Goal: Task Accomplishment & Management: Complete application form

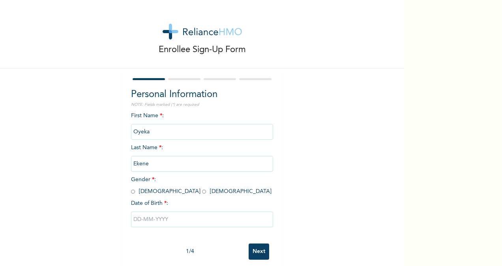
click at [131, 192] on input "radio" at bounding box center [133, 191] width 4 height 7
radio input "true"
click at [135, 221] on input "text" at bounding box center [202, 219] width 142 height 16
select select "8"
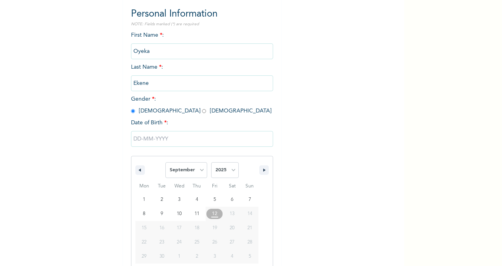
scroll to position [93, 0]
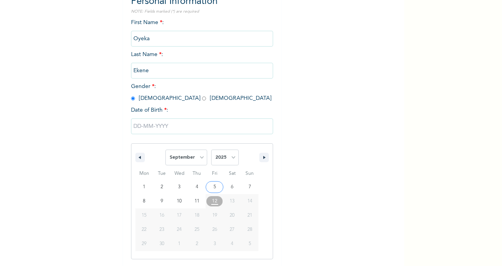
type input "09/05/2025"
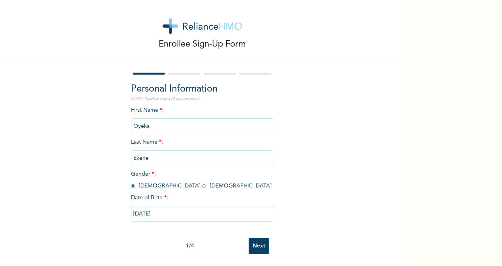
click at [159, 206] on input "09/05/2025" at bounding box center [202, 214] width 142 height 16
select select "8"
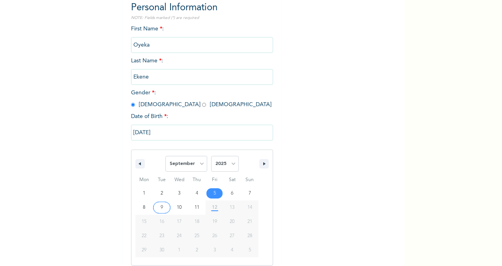
scroll to position [93, 0]
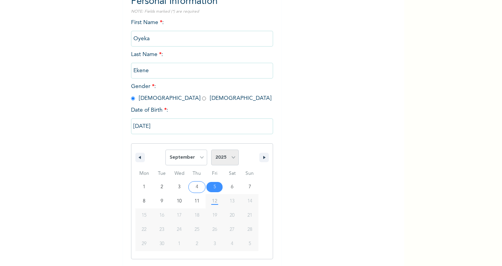
click at [232, 160] on select "2025 2024 2023 2022 2021 2020 2019 2018 2017 2016 2015 2014 2013 2012 2011 2010…" at bounding box center [225, 157] width 28 height 16
select select "1989"
click at [211, 150] on select "2025 2024 2023 2022 2021 2020 2019 2018 2017 2016 2015 2014 2013 2012 2011 2010…" at bounding box center [225, 157] width 28 height 16
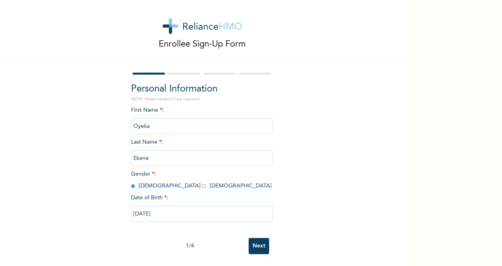
scroll to position [13, 0]
click at [159, 207] on input "09/05/2025" at bounding box center [202, 214] width 142 height 16
select select "8"
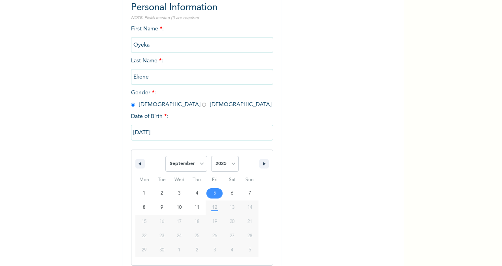
scroll to position [93, 0]
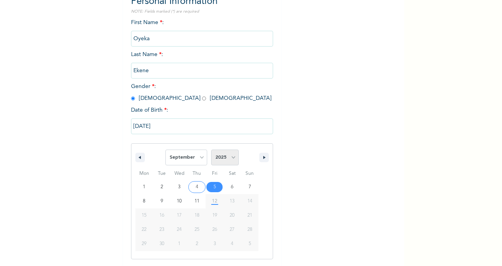
click at [231, 159] on select "2025 2024 2023 2022 2021 2020 2019 2018 2017 2016 2015 2014 2013 2012 2011 2010…" at bounding box center [225, 157] width 28 height 16
select select "1989"
click at [211, 150] on select "2025 2024 2023 2022 2021 2020 2019 2018 2017 2016 2015 2014 2013 2012 2011 2010…" at bounding box center [225, 157] width 28 height 16
type input "09/05/1989"
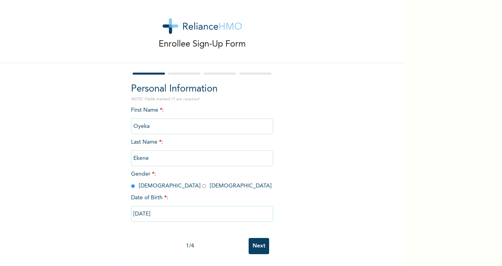
scroll to position [13, 0]
click at [259, 245] on input "Next" at bounding box center [258, 246] width 21 height 16
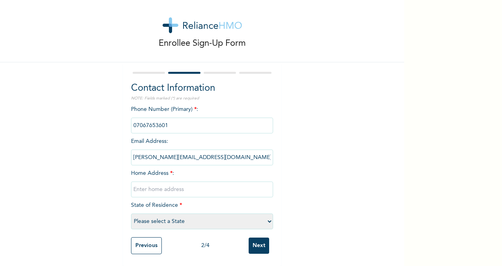
click at [264, 214] on select "Please select a State Abia Abuja (FCT) Adamawa Akwa Ibom Anambra Bauchi Bayelsa…" at bounding box center [202, 221] width 142 height 16
select select "25"
click at [131, 213] on select "Please select a State [PERSON_NAME] (FCT) [PERSON_NAME] Ibom [GEOGRAPHIC_DATA] …" at bounding box center [202, 221] width 142 height 16
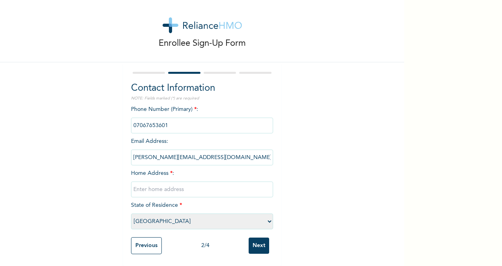
click at [178, 181] on input "text" at bounding box center [202, 189] width 142 height 16
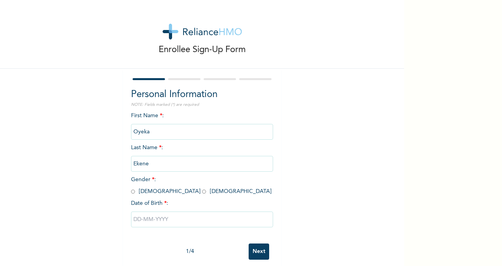
click at [131, 193] on input "radio" at bounding box center [133, 191] width 4 height 7
radio input "true"
click at [133, 219] on input "text" at bounding box center [202, 219] width 142 height 16
select select "8"
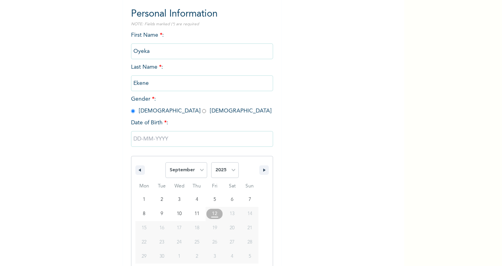
scroll to position [93, 0]
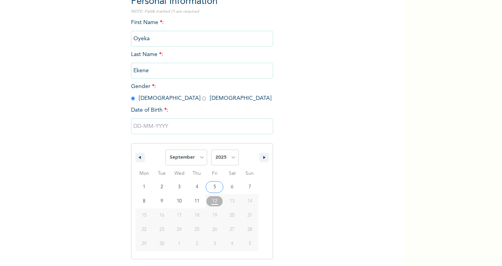
type input "09/05/2025"
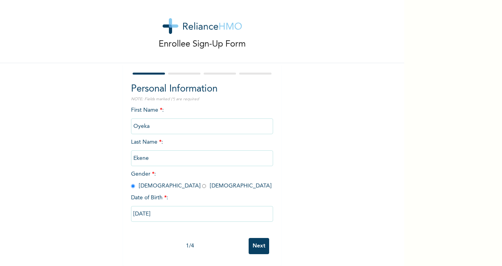
click at [161, 210] on input "09/05/2025" at bounding box center [202, 214] width 142 height 16
select select "8"
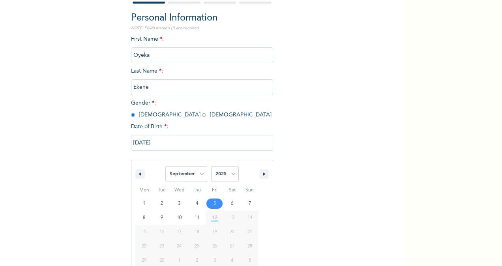
scroll to position [93, 0]
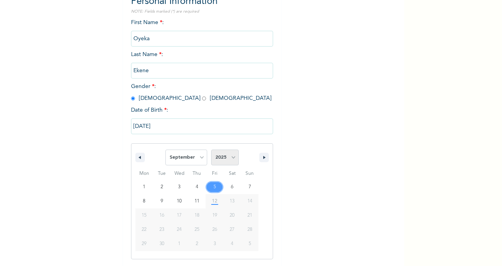
click at [231, 159] on select "2025 2024 2023 2022 2021 2020 2019 2018 2017 2016 2015 2014 2013 2012 2011 2010…" at bounding box center [225, 157] width 28 height 16
select select "1989"
click at [211, 150] on select "2025 2024 2023 2022 2021 2020 2019 2018 2017 2016 2015 2014 2013 2012 2011 2010…" at bounding box center [225, 157] width 28 height 16
click at [229, 157] on select "2025 2024 2023 2022 2021 2020 2019 2018 2017 2016 2015 2014 2013 2012 2011 2010…" at bounding box center [225, 157] width 28 height 16
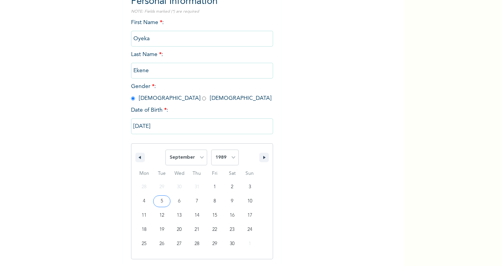
type input "09/05/1989"
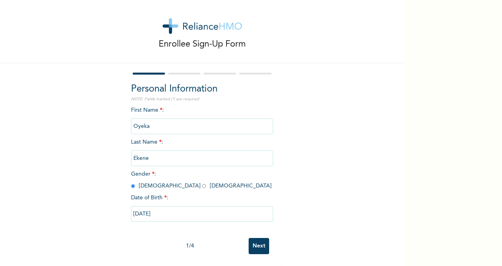
click at [255, 238] on input "Next" at bounding box center [258, 246] width 21 height 16
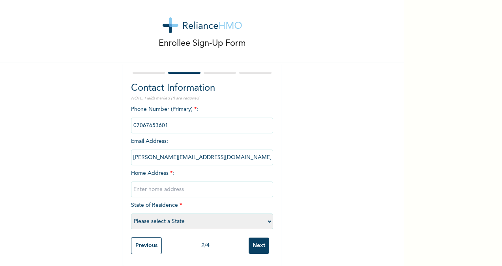
click at [190, 188] on input "text" at bounding box center [202, 189] width 142 height 16
type input "Main House PLT B2B,B9,CARLTON GATE ESTATE,CHEVRON, LAGOS"
click at [267, 217] on select "Please select a State Abia Abuja (FCT) Adamawa Akwa Ibom Anambra Bauchi Bayelsa…" at bounding box center [202, 221] width 142 height 16
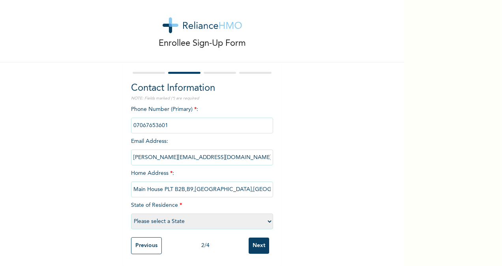
select select "25"
click at [131, 213] on select "Please select a State Abia Abuja (FCT) Adamawa Akwa Ibom Anambra Bauchi Bayelsa…" at bounding box center [202, 221] width 142 height 16
click at [260, 245] on input "Next" at bounding box center [258, 245] width 21 height 16
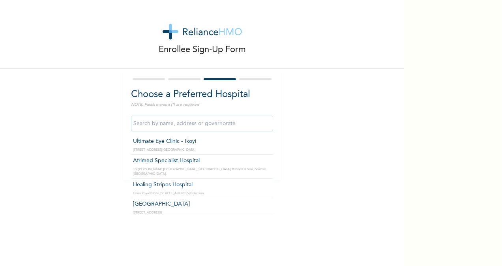
click at [221, 126] on input "text" at bounding box center [202, 124] width 142 height 16
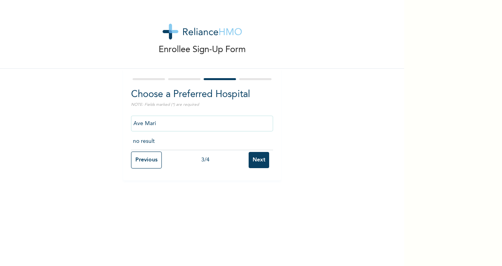
type input "Ave Maria"
click input "Next" at bounding box center [258, 160] width 21 height 16
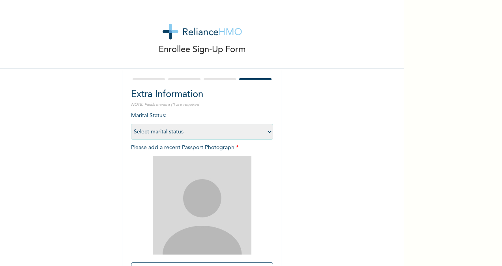
click at [216, 79] on div at bounding box center [220, 79] width 32 height 2
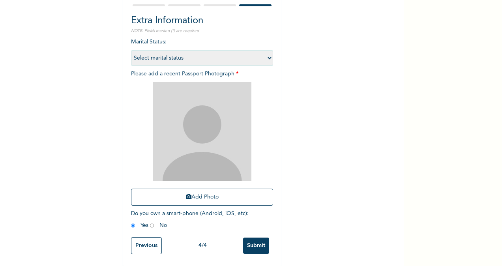
scroll to position [80, 0]
click at [146, 241] on input "Previous" at bounding box center [146, 245] width 31 height 17
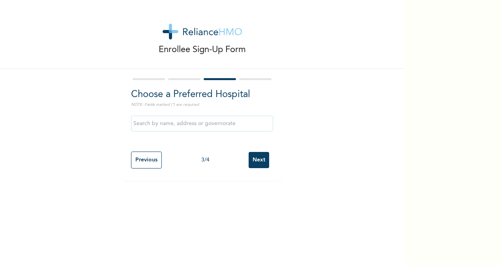
scroll to position [0, 0]
click at [187, 120] on input "text" at bounding box center [202, 124] width 142 height 16
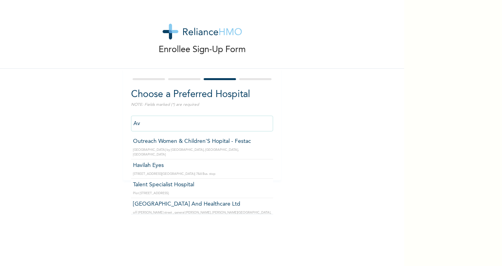
type input "A"
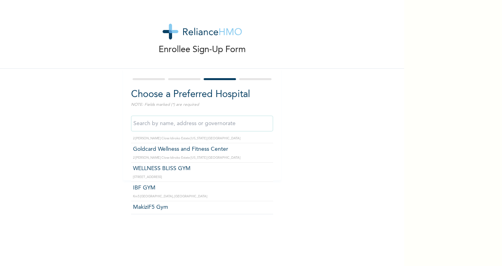
scroll to position [15512, 0]
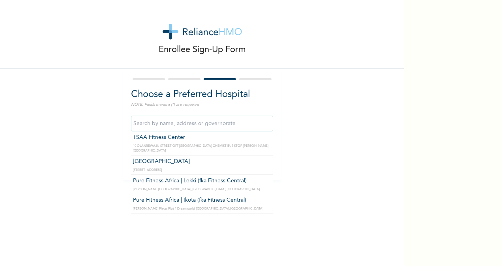
click at [191, 122] on input "text" at bounding box center [202, 124] width 142 height 16
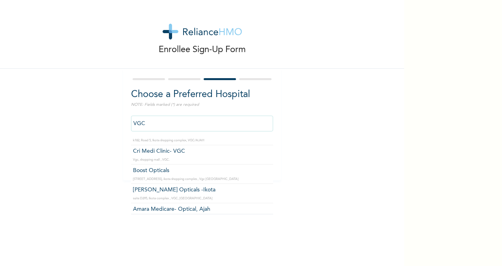
scroll to position [0, 0]
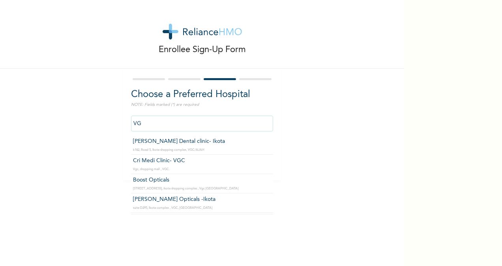
type input "V"
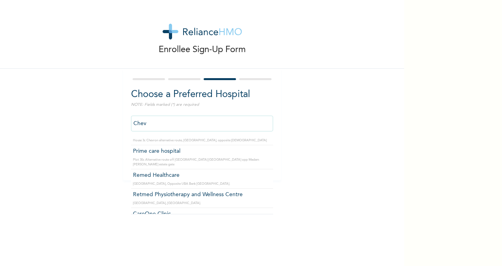
scroll to position [41, 0]
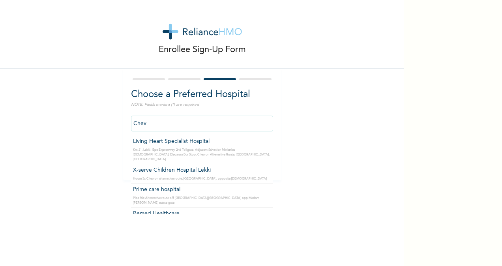
click at [152, 121] on input "Chev" at bounding box center [202, 124] width 142 height 16
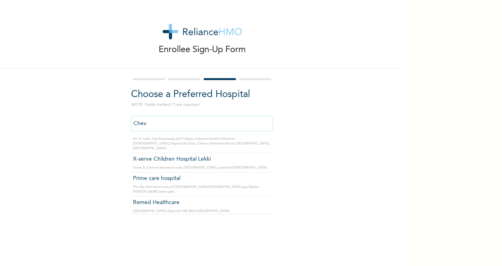
scroll to position [16, 0]
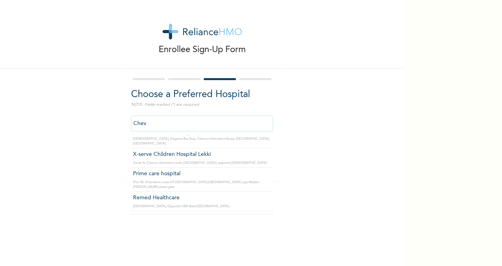
type input "Prime care hospital"
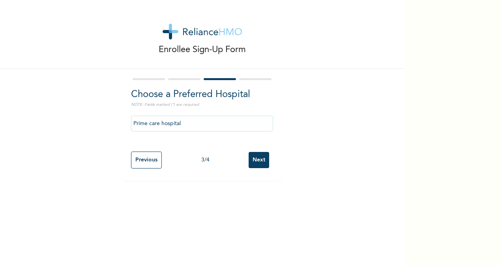
click at [255, 162] on input "Next" at bounding box center [258, 160] width 21 height 16
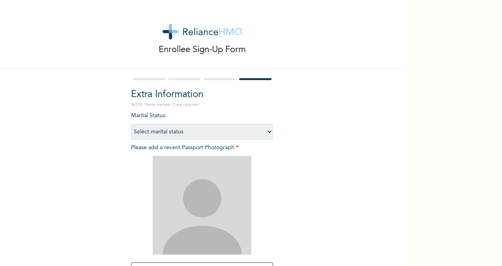
click at [267, 131] on select "Select marital status Single Married Divorced Widow/Widower" at bounding box center [202, 132] width 142 height 16
select select "2"
click at [131, 124] on select "Select marital status Single Married Divorced Widow/Widower" at bounding box center [202, 132] width 142 height 16
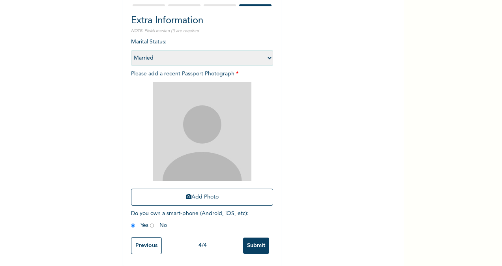
scroll to position [80, 0]
click at [217, 194] on button "Add Photo" at bounding box center [202, 197] width 142 height 17
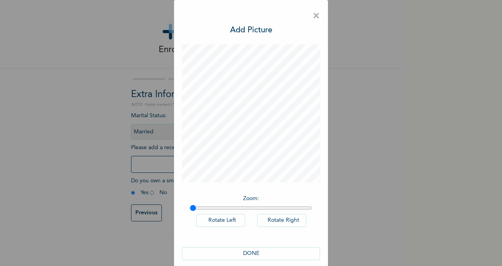
click at [243, 252] on button "DONE" at bounding box center [251, 253] width 138 height 13
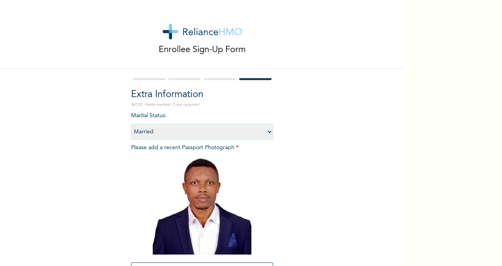
click at [398, 250] on div "Enrollee Sign-Up Form Extra Information NOTE: Fields marked (*) are required Ma…" at bounding box center [202, 170] width 404 height 340
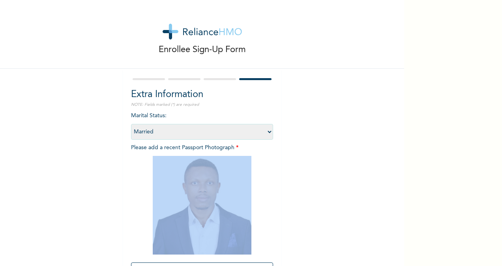
click at [399, 254] on div "Enrollee Sign-Up Form Extra Information NOTE: Fields marked (*) are required Ma…" at bounding box center [202, 133] width 404 height 266
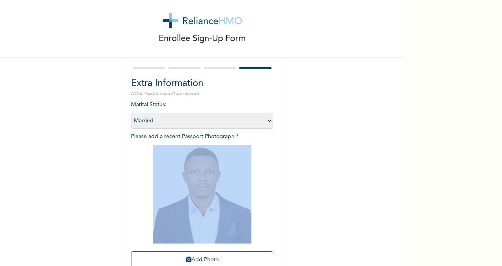
scroll to position [16, 0]
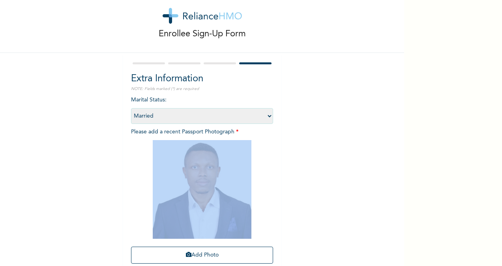
click at [353, 220] on div "Enrollee Sign-Up Form Extra Information NOTE: Fields marked (*) are required Ma…" at bounding box center [202, 154] width 404 height 340
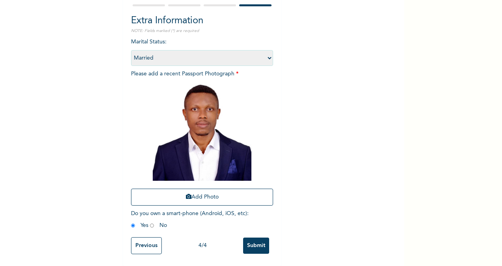
scroll to position [80, 0]
click at [249, 241] on input "Submit" at bounding box center [256, 245] width 26 height 16
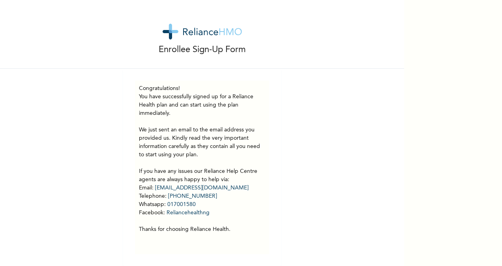
scroll to position [6, 0]
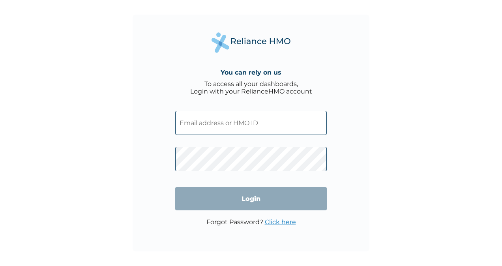
click at [252, 123] on input "text" at bounding box center [250, 123] width 151 height 24
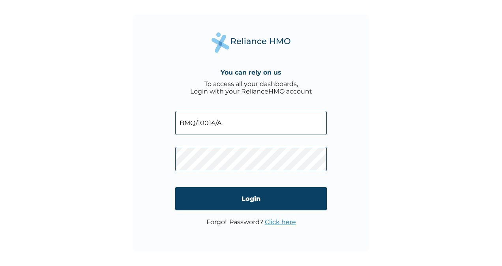
type input "BMQ/10014/A"
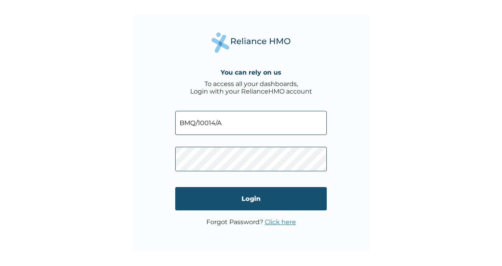
click at [241, 196] on input "Login" at bounding box center [250, 198] width 151 height 23
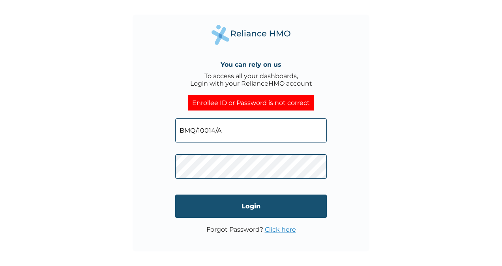
click at [256, 209] on input "Login" at bounding box center [250, 205] width 151 height 23
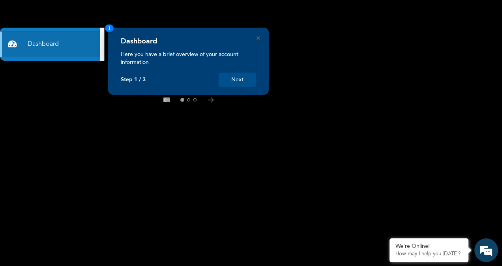
click at [234, 82] on button "Next" at bounding box center [236, 80] width 37 height 15
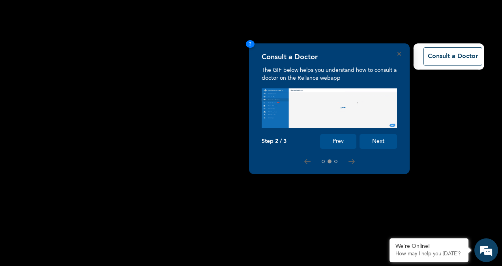
click at [369, 138] on button "Next" at bounding box center [377, 141] width 37 height 15
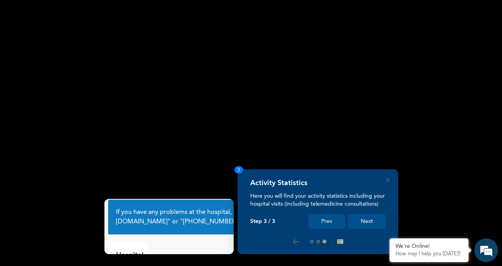
scroll to position [39, 0]
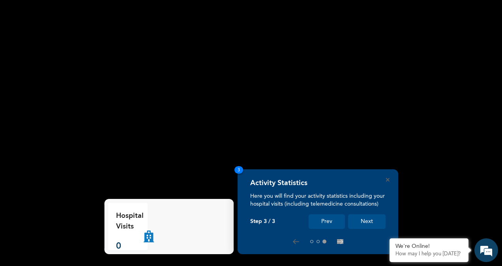
click at [367, 219] on button "Next" at bounding box center [366, 221] width 37 height 15
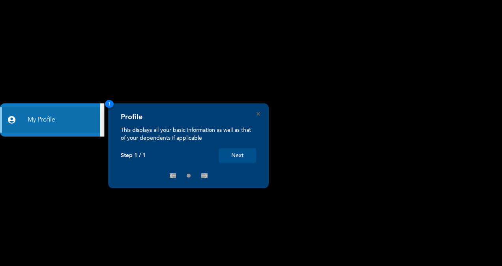
click at [233, 158] on button "Next" at bounding box center [236, 155] width 37 height 15
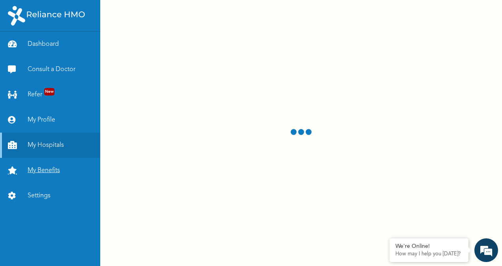
click at [47, 170] on link "My Benefits" at bounding box center [50, 170] width 100 height 25
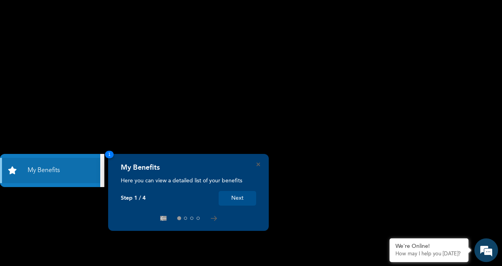
click at [239, 199] on button "Next" at bounding box center [236, 198] width 37 height 15
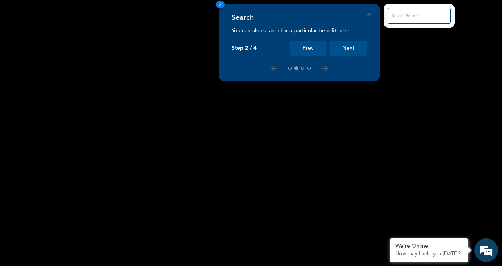
click at [393, 16] on input "text" at bounding box center [418, 16] width 63 height 16
click at [303, 51] on button "Prev" at bounding box center [308, 48] width 36 height 15
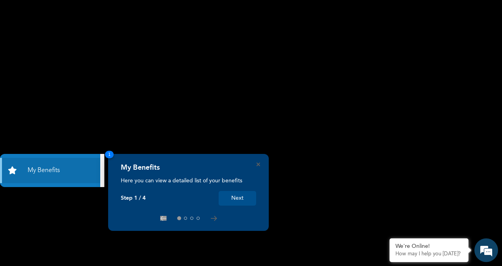
click at [233, 199] on button "Next" at bounding box center [236, 198] width 37 height 15
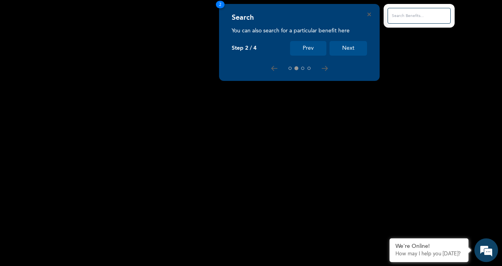
click at [393, 16] on input "text" at bounding box center [418, 16] width 63 height 16
click at [351, 48] on button "Next" at bounding box center [347, 48] width 37 height 15
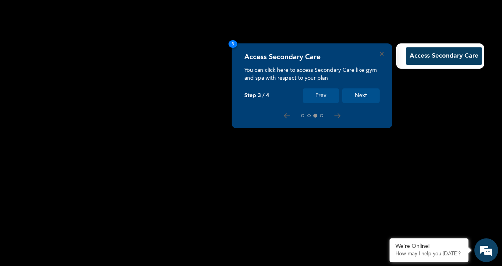
click at [421, 54] on button "Access Secondary Care" at bounding box center [443, 55] width 77 height 17
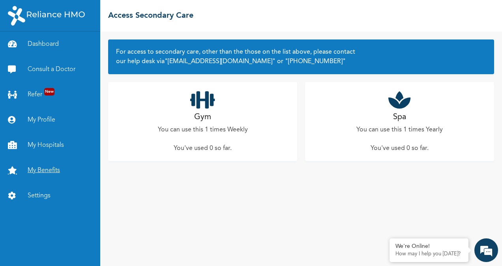
click at [47, 168] on link "My Benefits" at bounding box center [50, 170] width 100 height 25
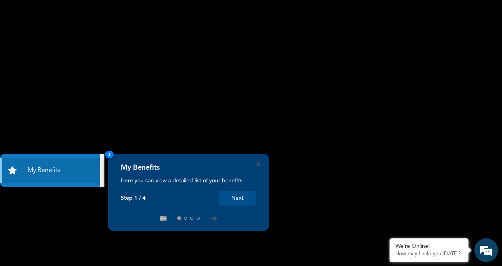
click at [231, 202] on button "Next" at bounding box center [236, 198] width 37 height 15
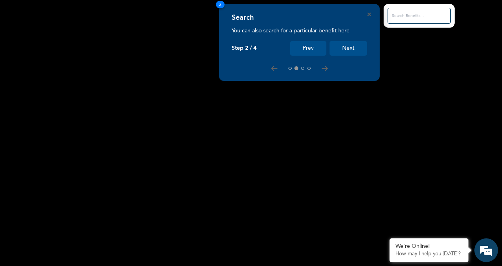
click at [395, 19] on input "text" at bounding box center [418, 16] width 63 height 16
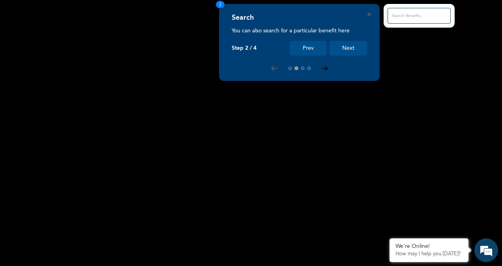
click at [325, 69] on icon at bounding box center [324, 68] width 6 height 5
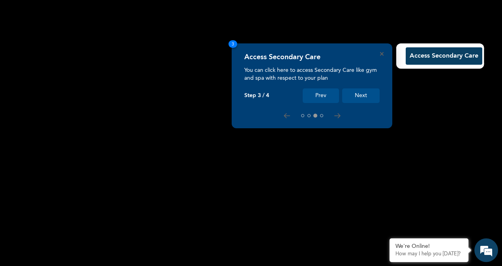
click at [411, 56] on button "Access Secondary Care" at bounding box center [443, 55] width 77 height 17
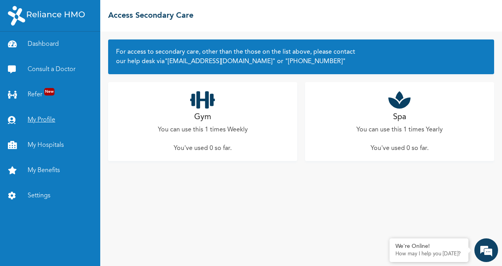
click at [34, 119] on link "My Profile" at bounding box center [50, 119] width 100 height 25
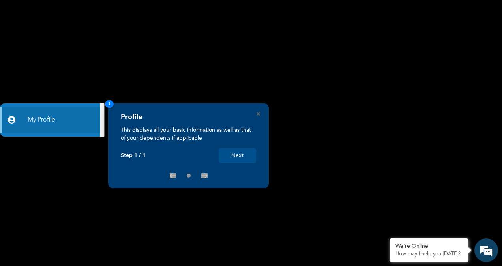
click at [232, 156] on button "Next" at bounding box center [236, 155] width 37 height 15
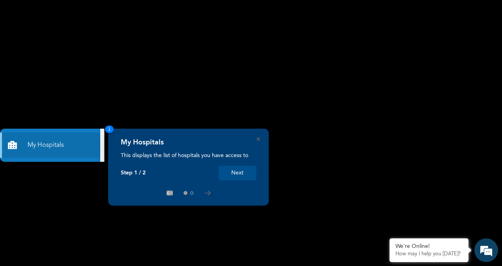
click at [241, 174] on button "Next" at bounding box center [236, 173] width 37 height 15
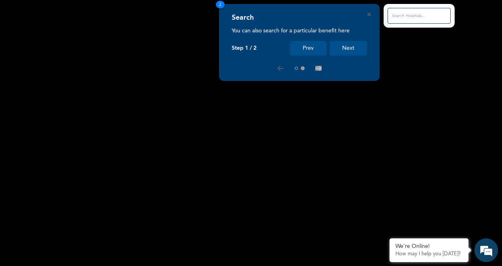
click at [400, 13] on input "text" at bounding box center [418, 16] width 63 height 16
click at [352, 50] on button "Next" at bounding box center [347, 48] width 37 height 15
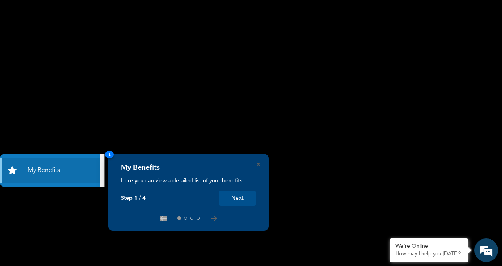
click at [237, 198] on button "Next" at bounding box center [236, 198] width 37 height 15
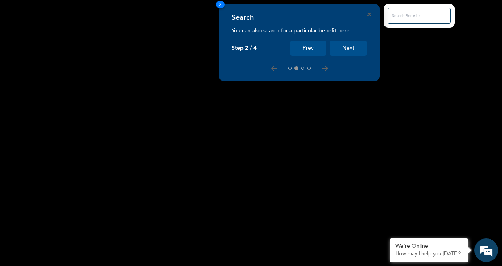
click at [351, 47] on button "Next" at bounding box center [347, 48] width 37 height 15
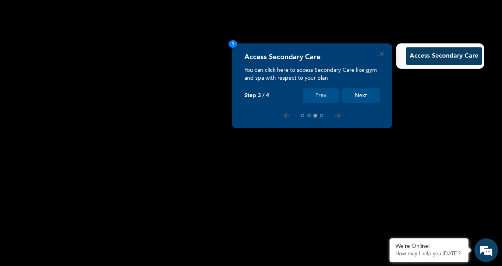
click at [358, 95] on button "Next" at bounding box center [360, 95] width 37 height 15
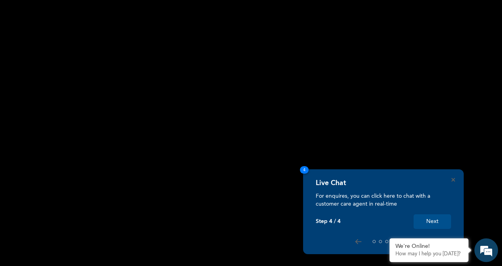
click at [432, 223] on button "Next" at bounding box center [431, 221] width 37 height 15
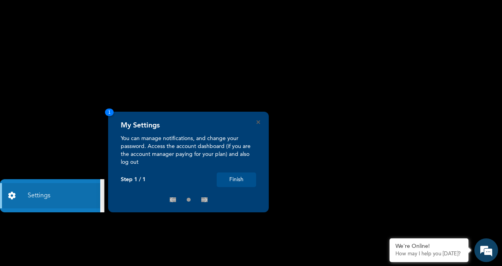
click at [237, 181] on button "Finish" at bounding box center [236, 179] width 39 height 15
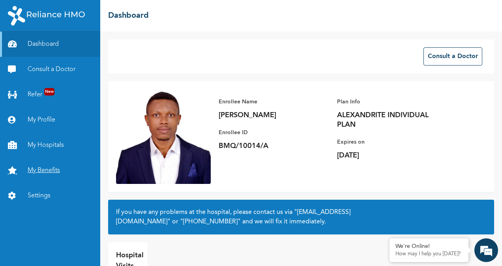
click at [42, 171] on link "My Benefits" at bounding box center [50, 170] width 100 height 25
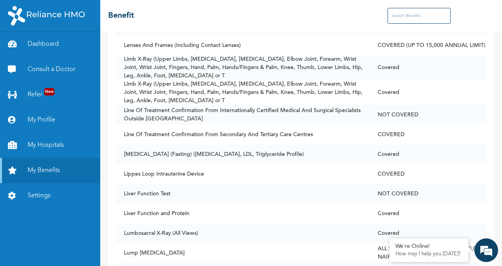
scroll to position [3076, 0]
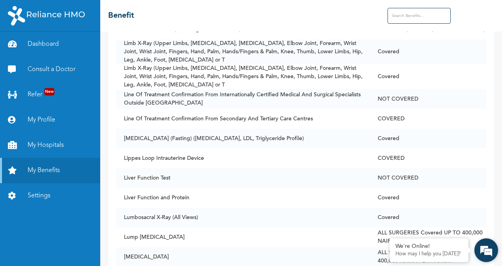
click at [493, 261] on div "We're Online! How may I help you [DATE]?" at bounding box center [486, 250] width 24 height 24
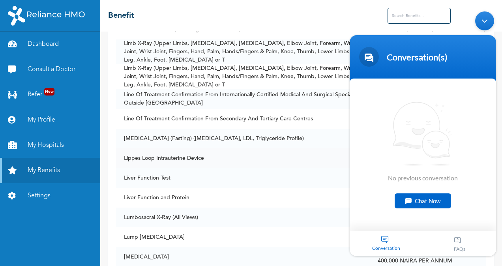
click at [291, 151] on td "Lippes Loop Intrauterine Device" at bounding box center [243, 158] width 254 height 20
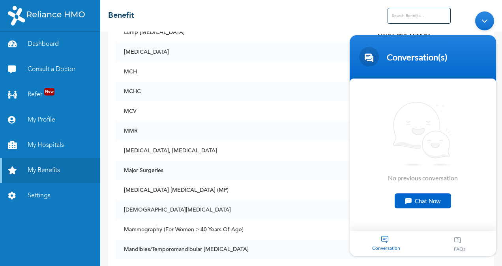
click at [481, 19] on div "Minimize live chat window" at bounding box center [484, 20] width 19 height 19
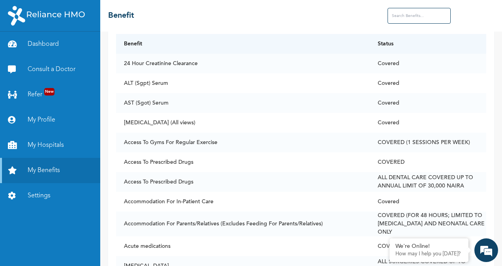
scroll to position [0, 0]
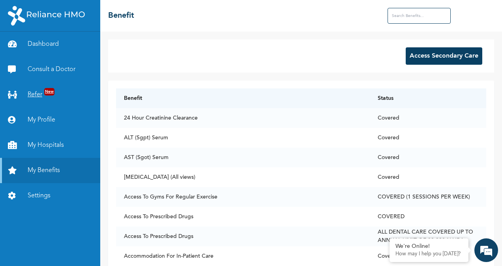
click at [30, 93] on link "Refer New" at bounding box center [50, 94] width 100 height 25
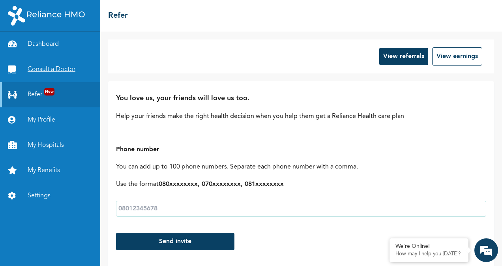
click at [56, 64] on link "Consult a Doctor" at bounding box center [50, 69] width 100 height 25
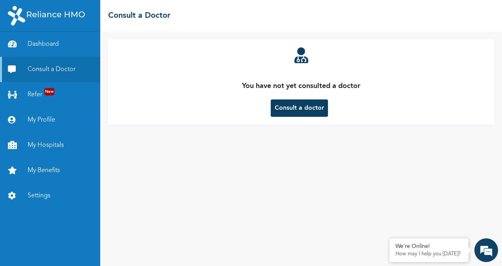
click at [277, 110] on button "Consult a doctor" at bounding box center [299, 107] width 57 height 17
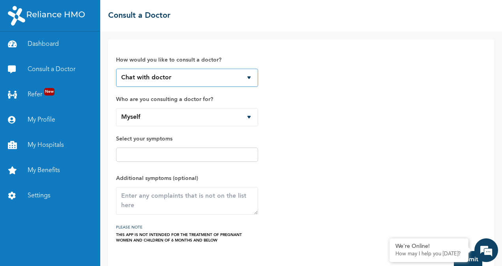
click at [251, 79] on select "Chat with doctor Phone Call" at bounding box center [187, 78] width 142 height 18
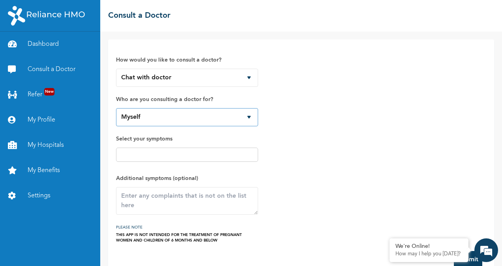
click at [252, 118] on select "Myself" at bounding box center [187, 117] width 142 height 18
click at [39, 146] on link "My Hospitals" at bounding box center [50, 145] width 100 height 25
